Goal: Check status

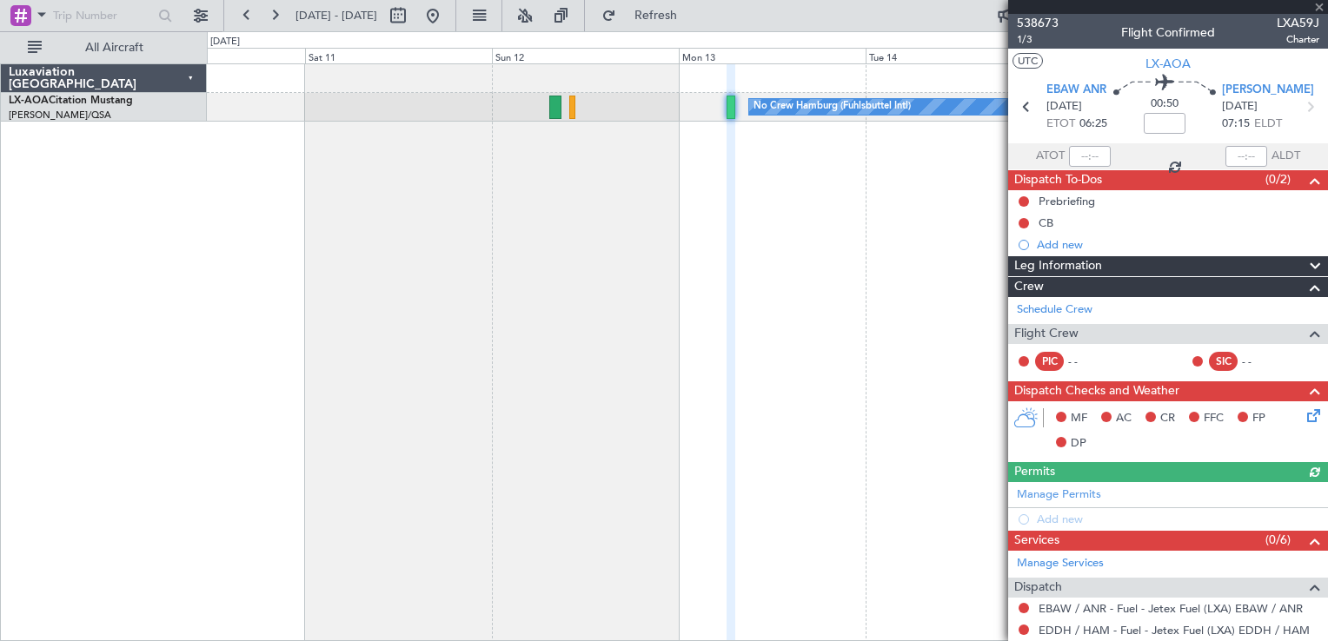
click at [1316, 8] on div at bounding box center [1168, 7] width 320 height 14
click at [447, 18] on div at bounding box center [415, 16] width 63 height 28
click at [447, 19] on button at bounding box center [433, 16] width 28 height 28
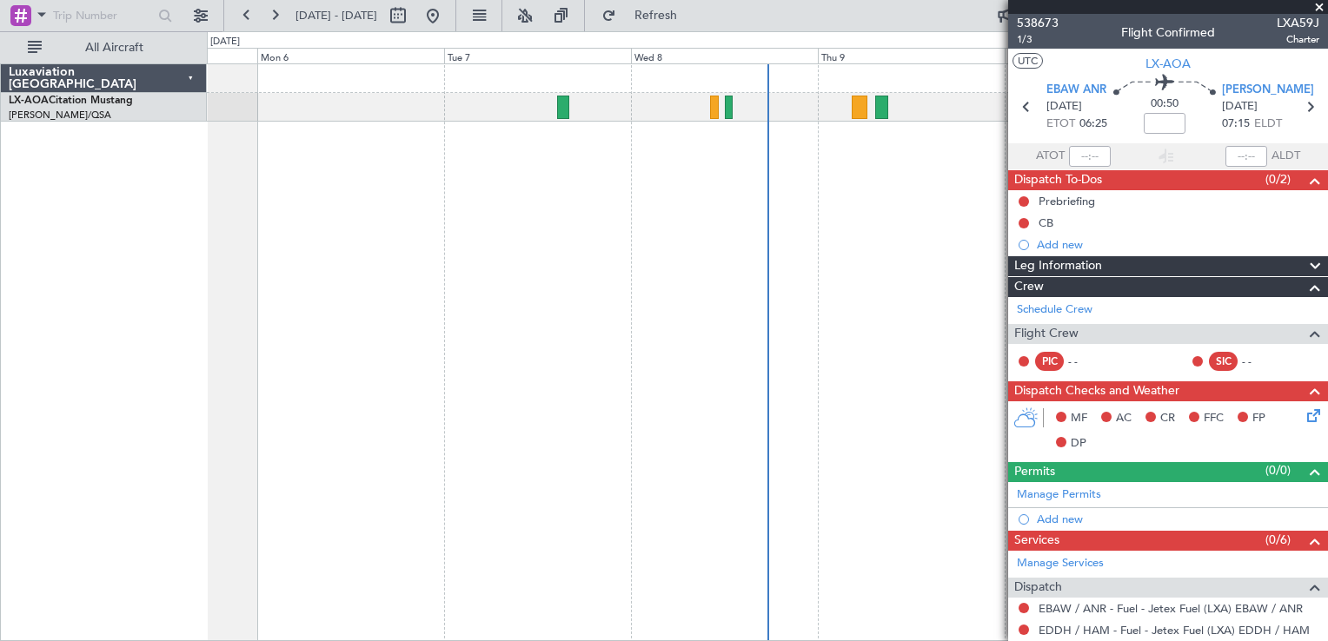
click at [1317, 3] on span at bounding box center [1318, 8] width 17 height 16
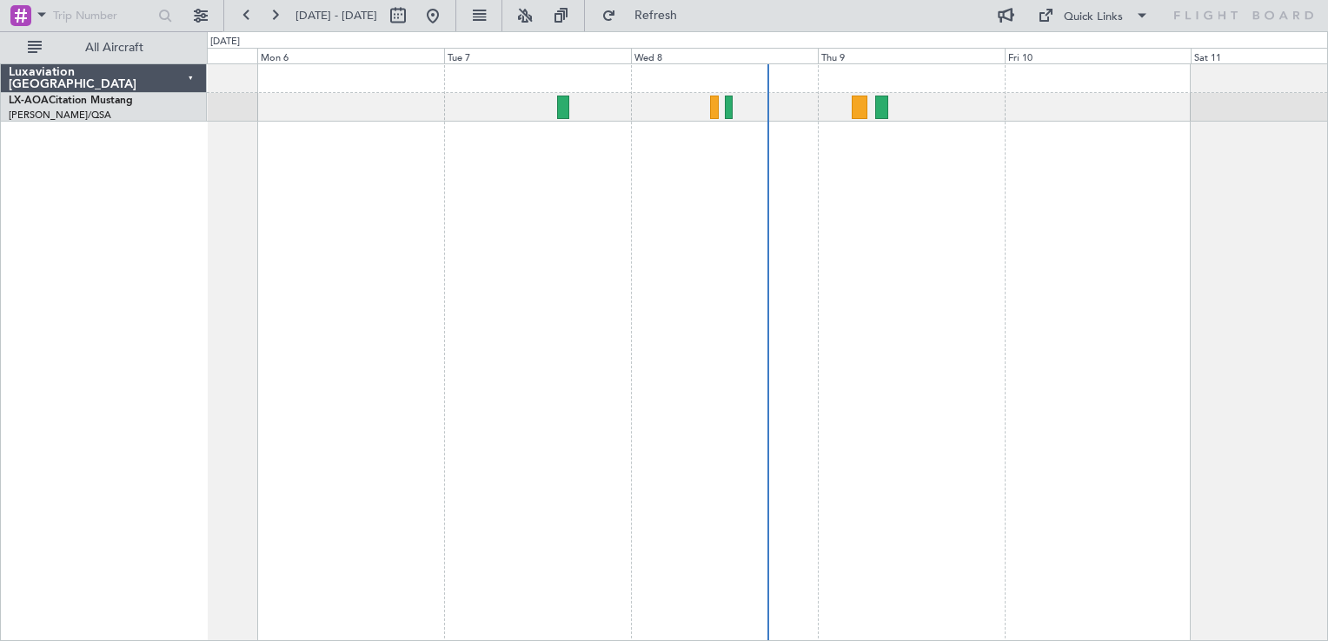
type input "0"
click at [583, 381] on div at bounding box center [767, 352] width 1121 height 578
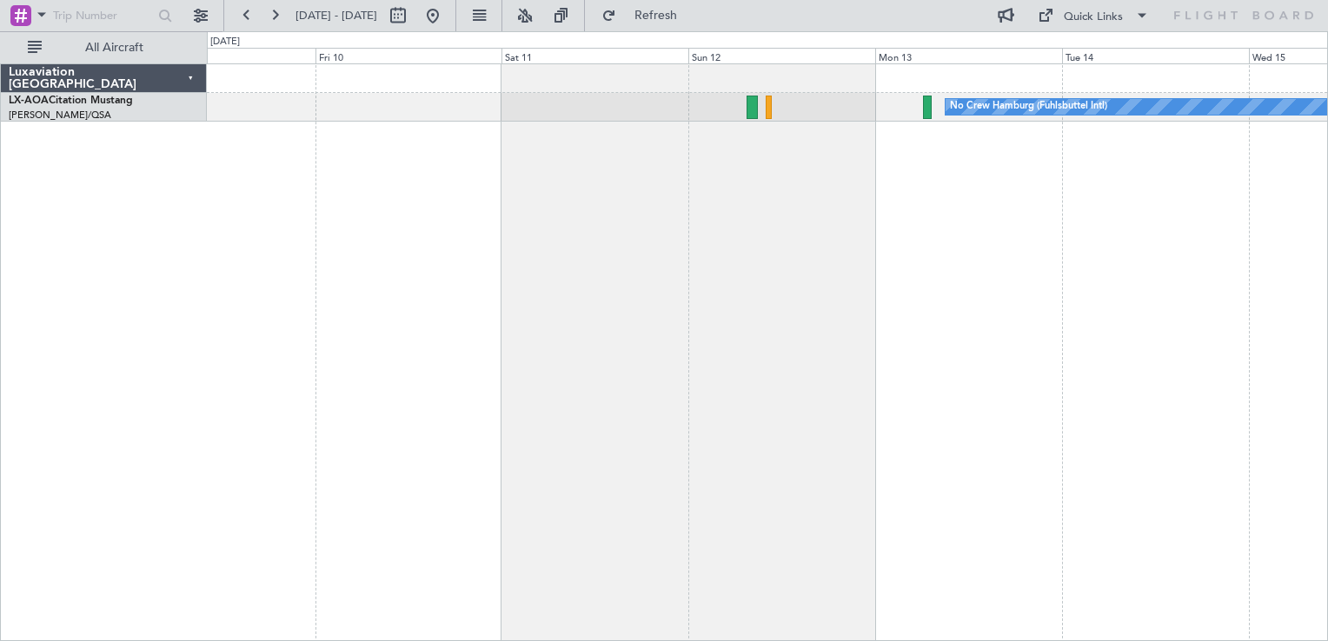
click at [643, 379] on div "No Crew Hamburg (Fuhlsbuttel Intl)" at bounding box center [767, 352] width 1121 height 578
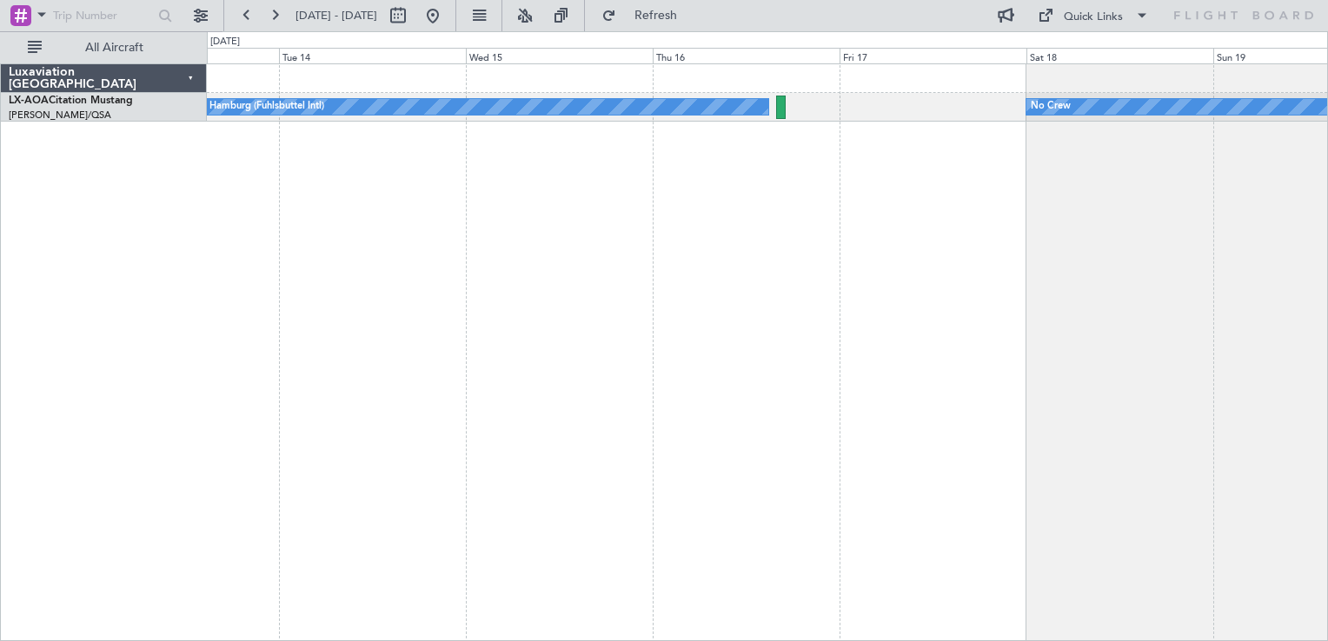
click at [710, 243] on div "No Crew Hamburg (Fuhlsbuttel Intl) No Crew Planned Maint [GEOGRAPHIC_DATA]" at bounding box center [767, 352] width 1121 height 578
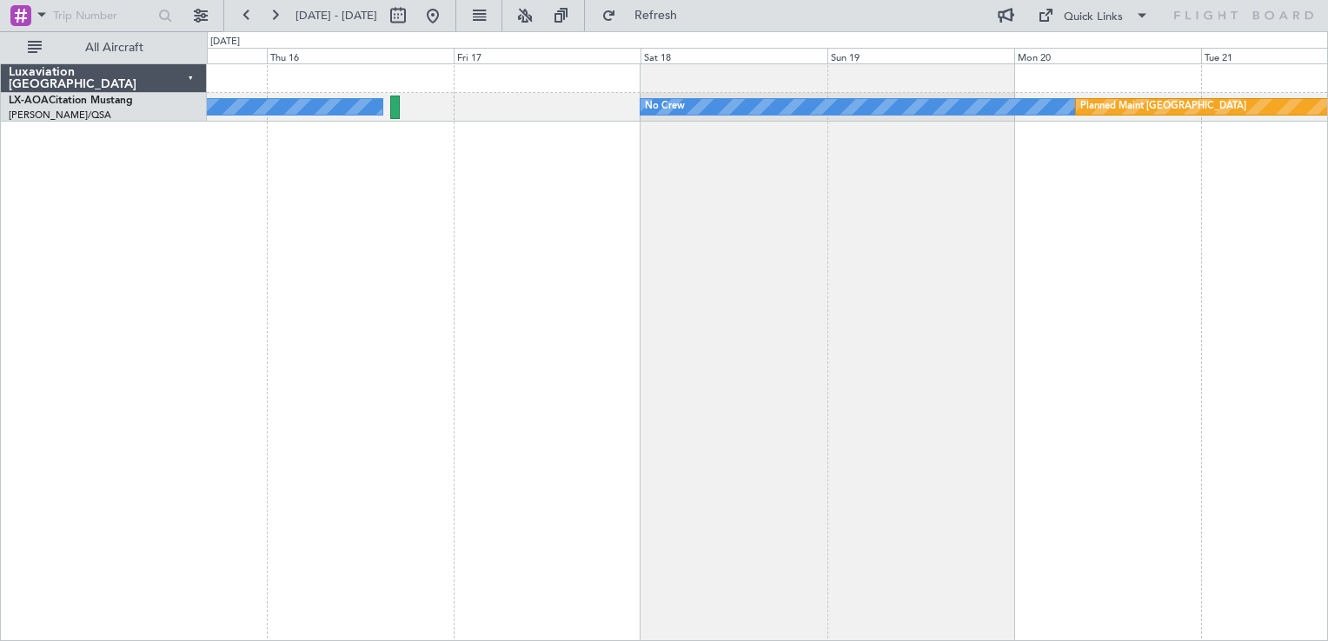
click at [483, 252] on div "No Crew Hamburg (Fuhlsbuttel Intl) No Crew Planned Maint [GEOGRAPHIC_DATA]" at bounding box center [767, 352] width 1121 height 578
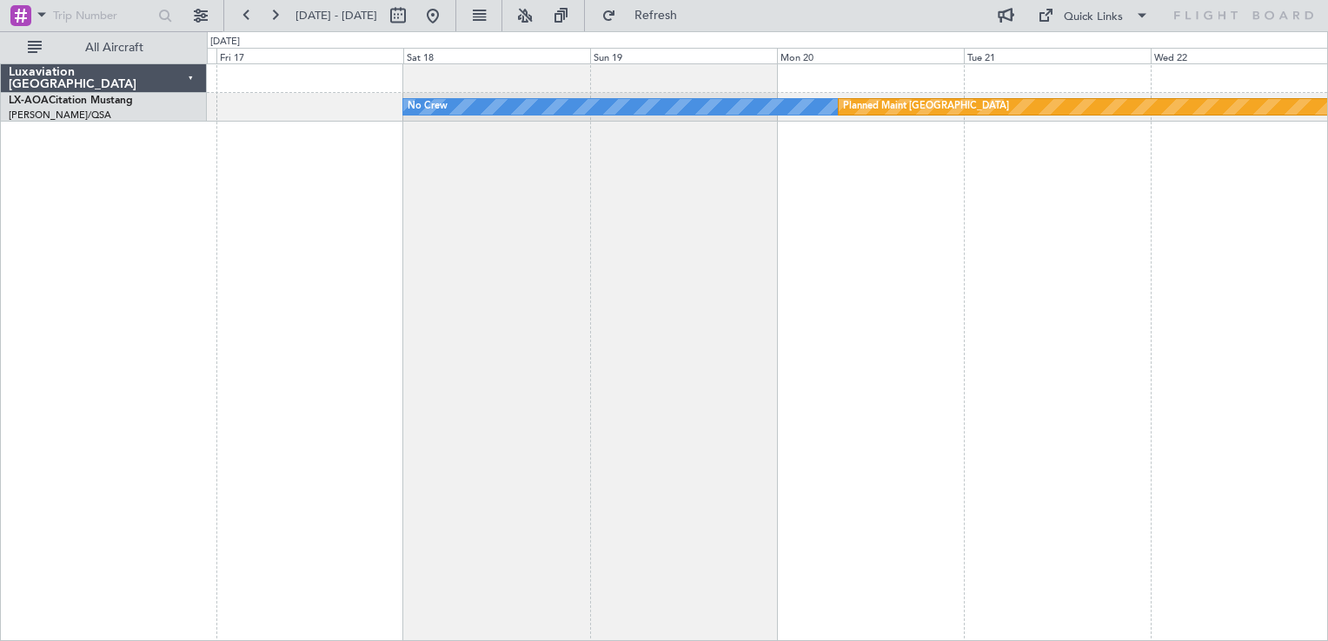
click at [413, 382] on div "No Crew Planned Maint [GEOGRAPHIC_DATA] No Crew Hamburg (Fuhlsbuttel Intl)" at bounding box center [767, 352] width 1121 height 578
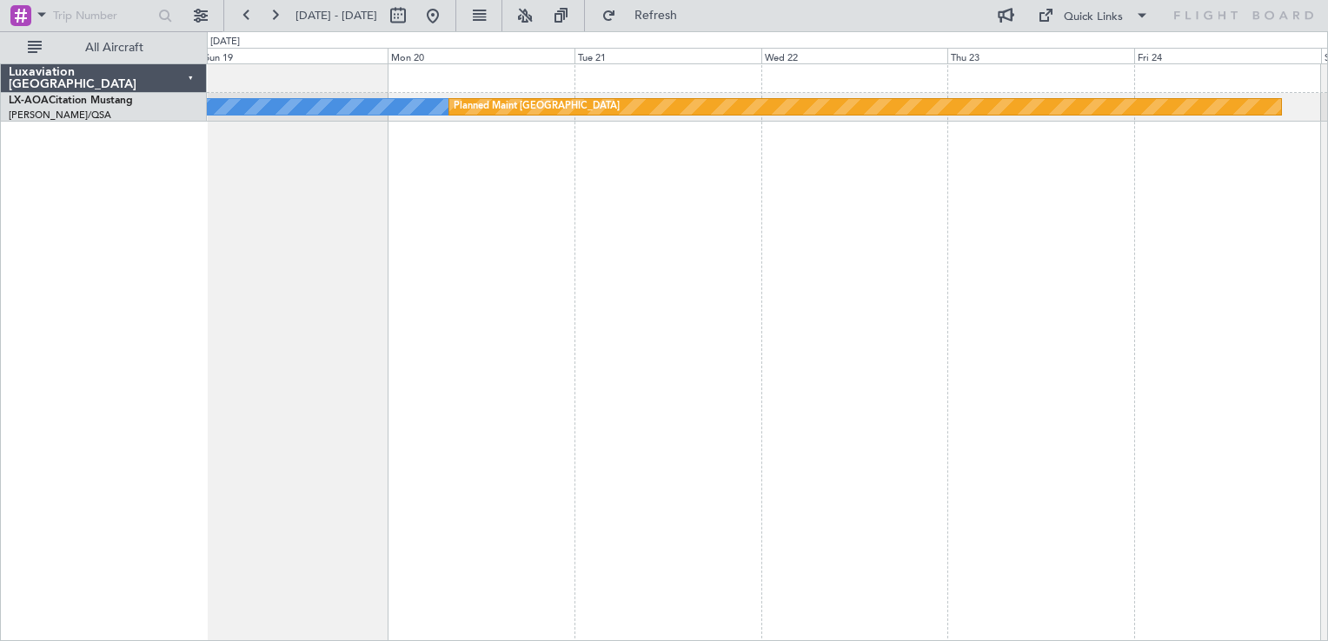
click at [490, 427] on div "No Crew Planned Maint [GEOGRAPHIC_DATA]" at bounding box center [767, 352] width 1121 height 578
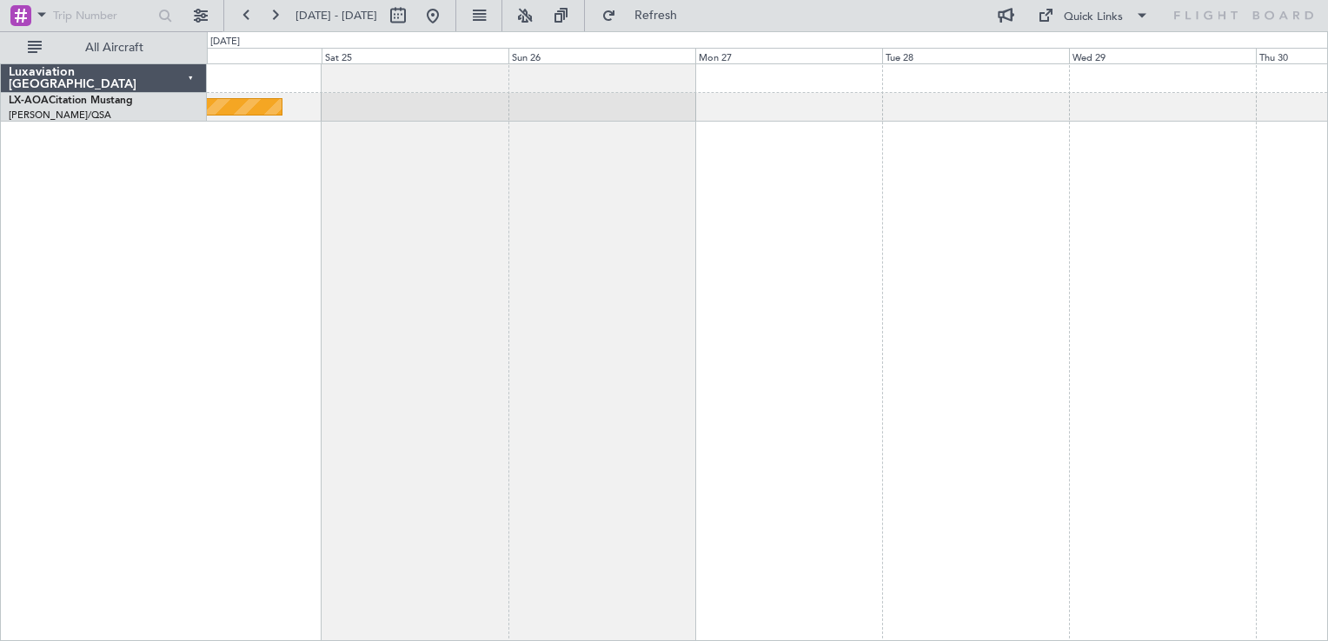
click at [1029, 246] on div "Planned Maint [GEOGRAPHIC_DATA]" at bounding box center [767, 352] width 1121 height 578
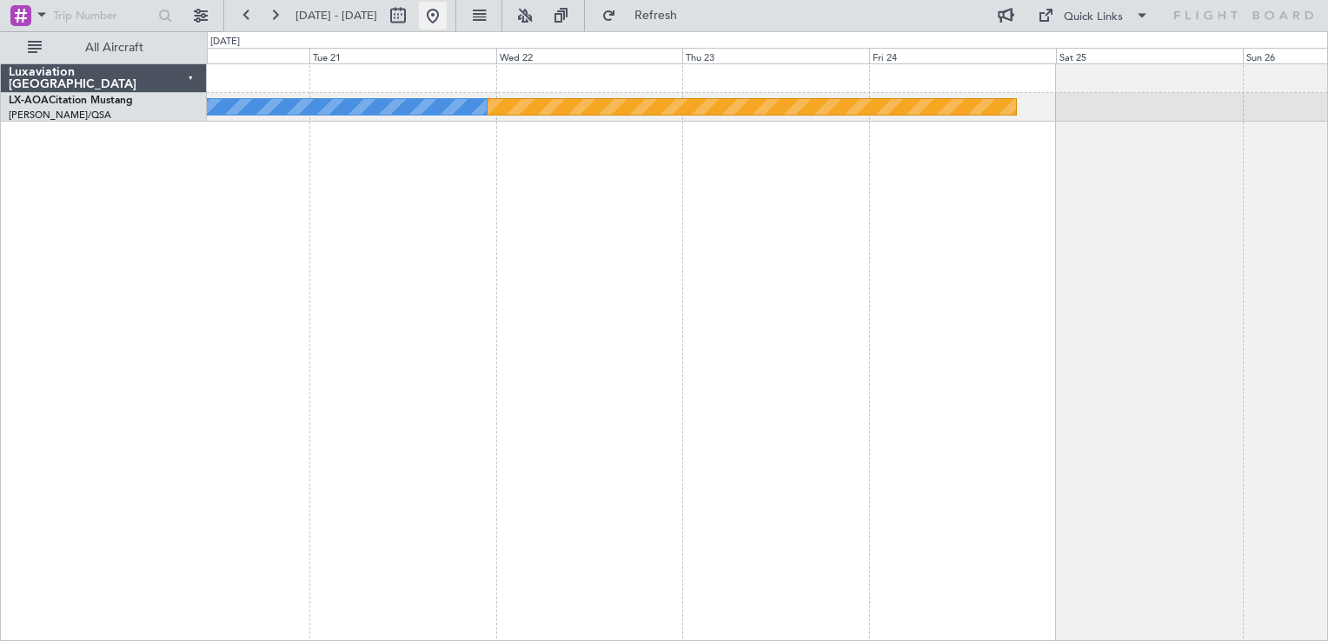
click at [447, 16] on button at bounding box center [433, 16] width 28 height 28
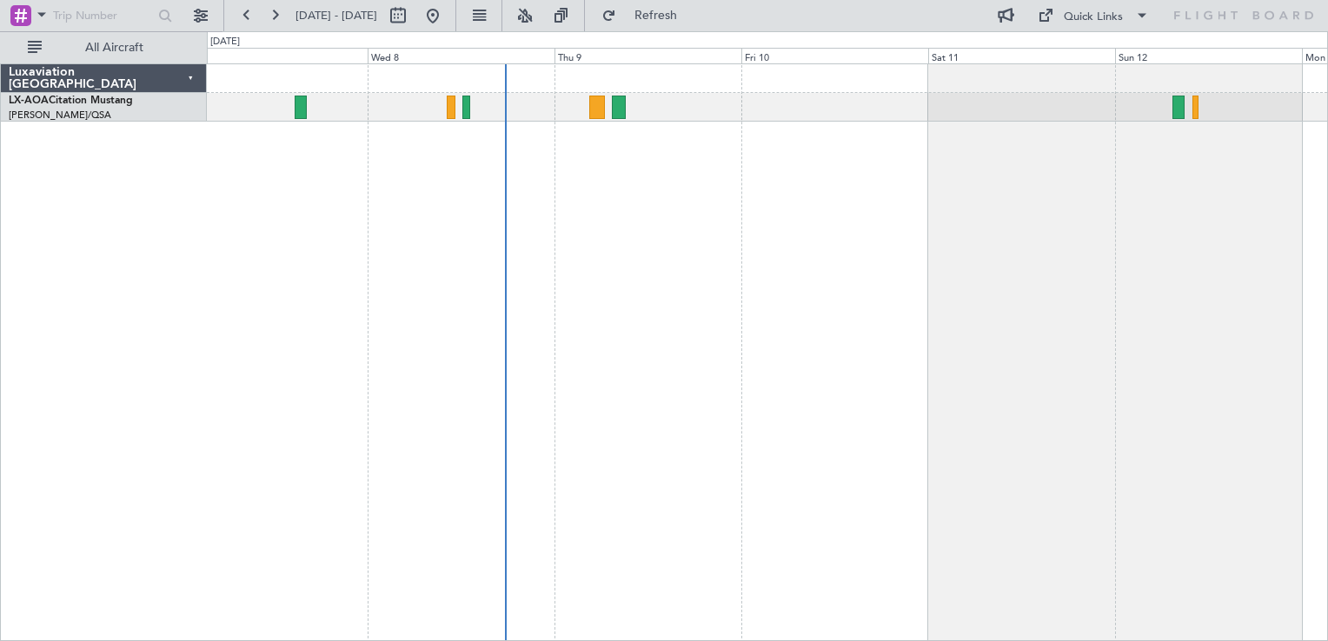
click at [657, 322] on div "No Crew Hamburg (Fuhlsbuttel Intl)" at bounding box center [767, 352] width 1121 height 578
